Goal: Information Seeking & Learning: Learn about a topic

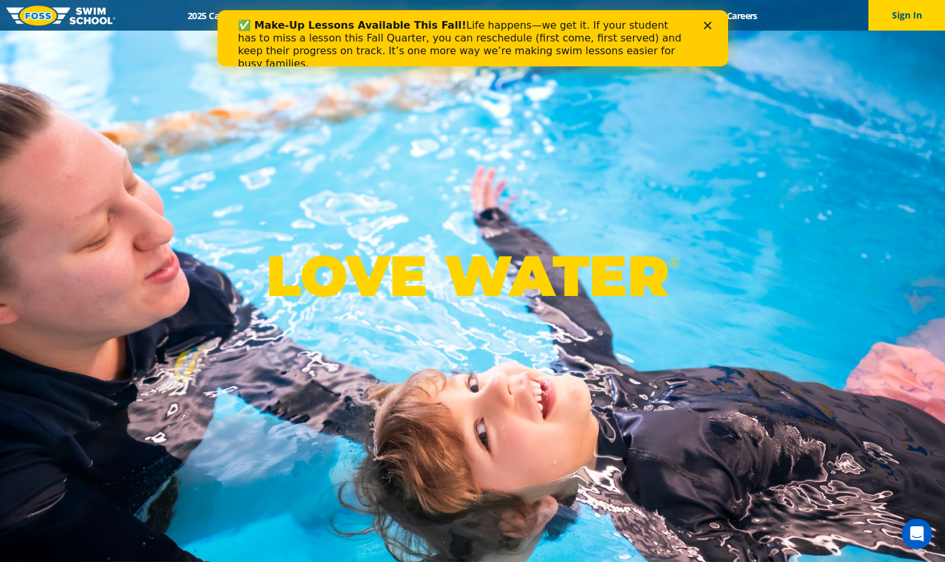
click at [235, 161] on div "LOVE WATER ®" at bounding box center [472, 281] width 945 height 562
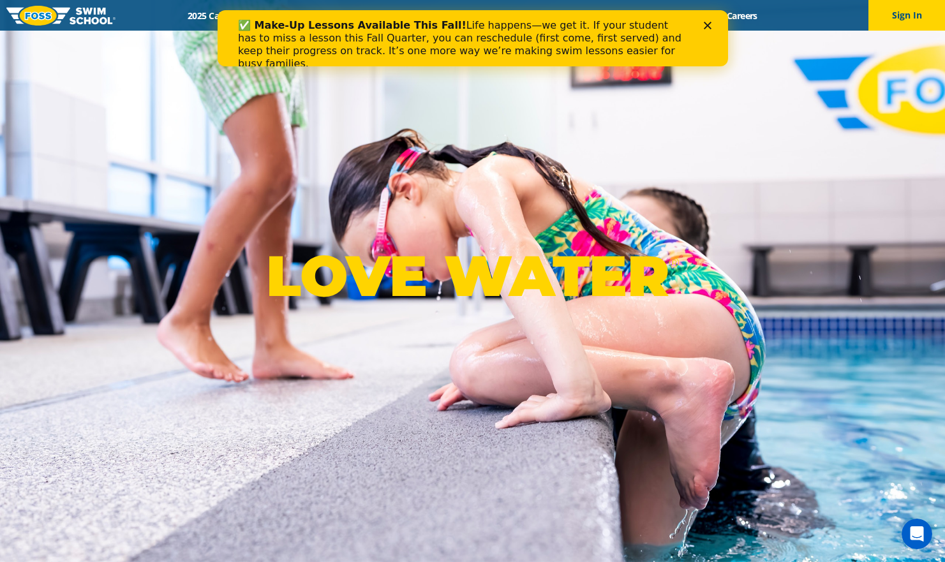
click at [706, 26] on polygon "Close" at bounding box center [707, 26] width 8 height 8
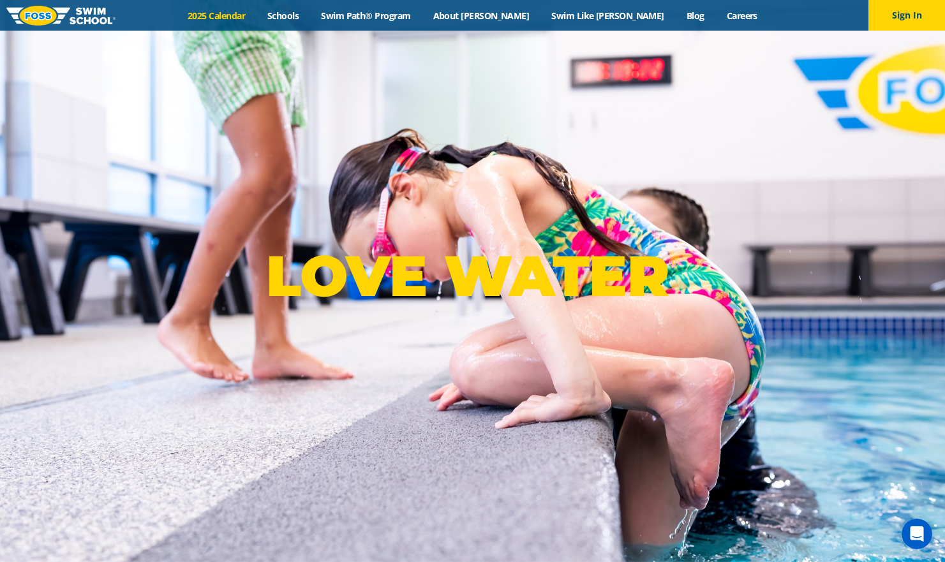
click at [256, 17] on link "2025 Calendar" at bounding box center [217, 16] width 80 height 12
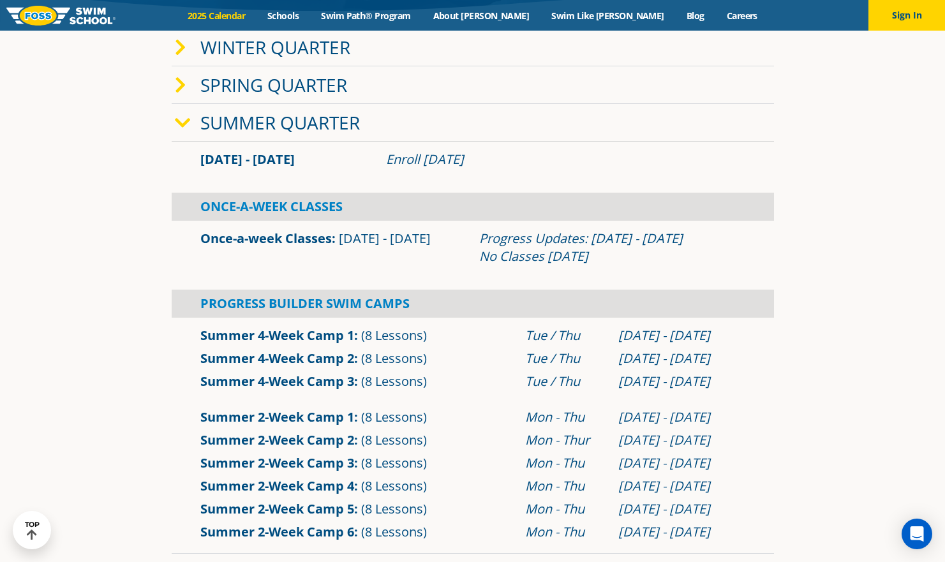
scroll to position [371, 0]
click at [276, 50] on link "Winter Quarter" at bounding box center [275, 48] width 150 height 24
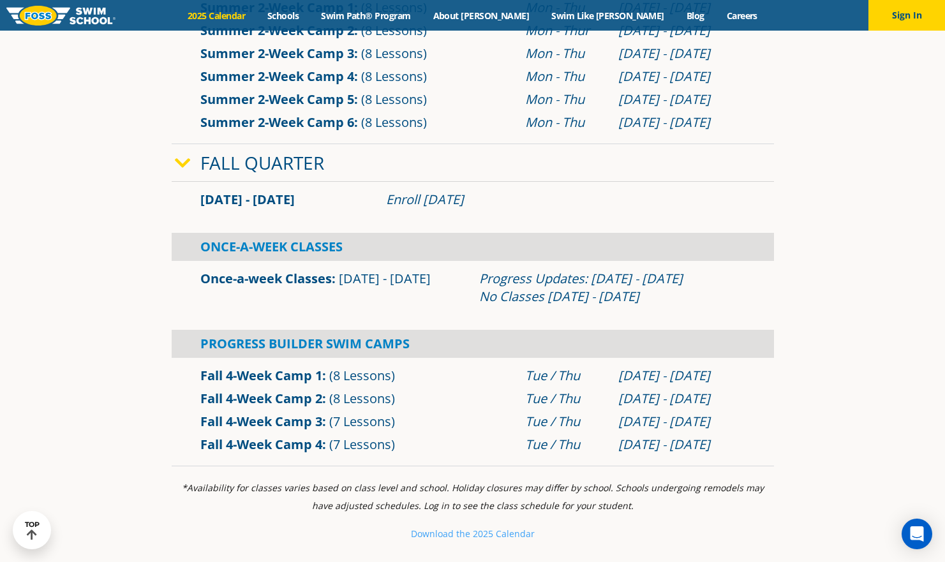
scroll to position [1035, 0]
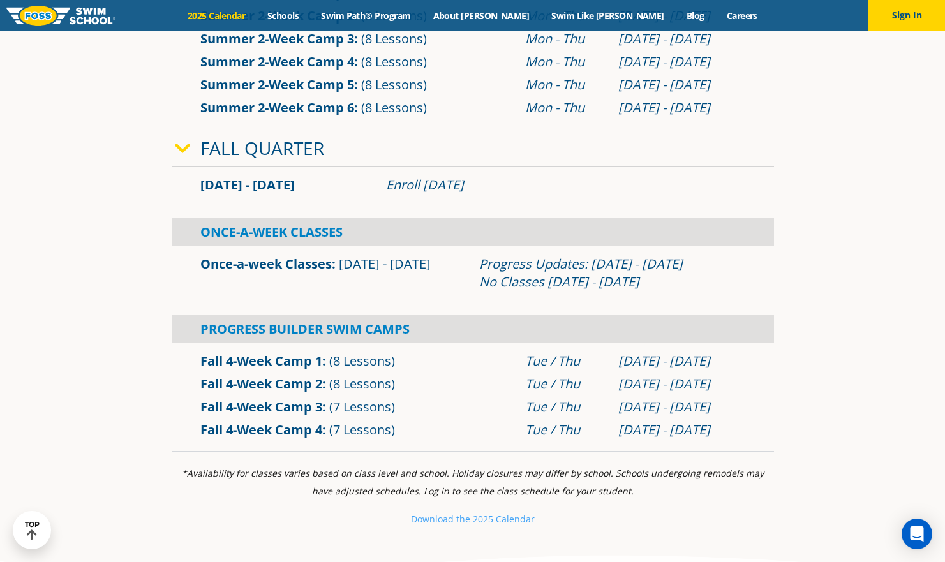
click at [293, 265] on link "Once-a-week Classes" at bounding box center [265, 263] width 131 height 17
